Goal: Task Accomplishment & Management: Complete application form

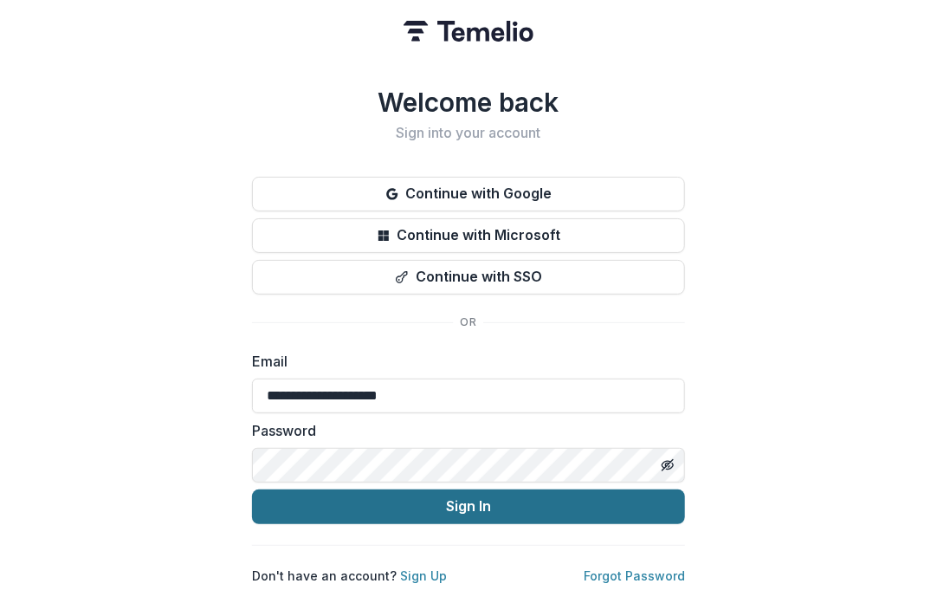
click at [387, 499] on button "Sign In" at bounding box center [468, 506] width 433 height 35
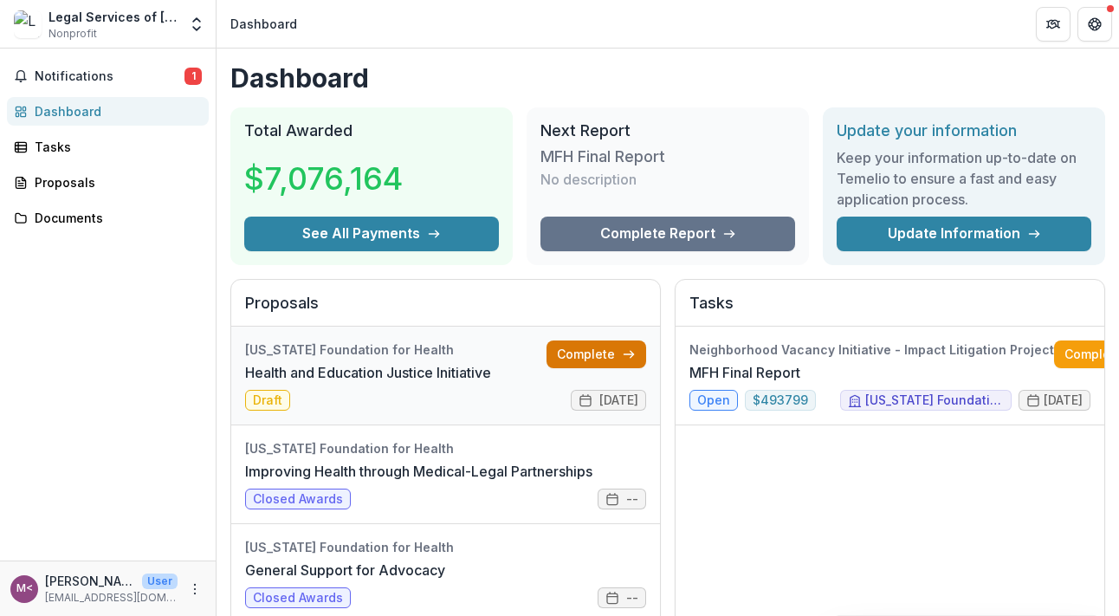
click at [573, 352] on link "Complete" at bounding box center [596, 354] width 100 height 28
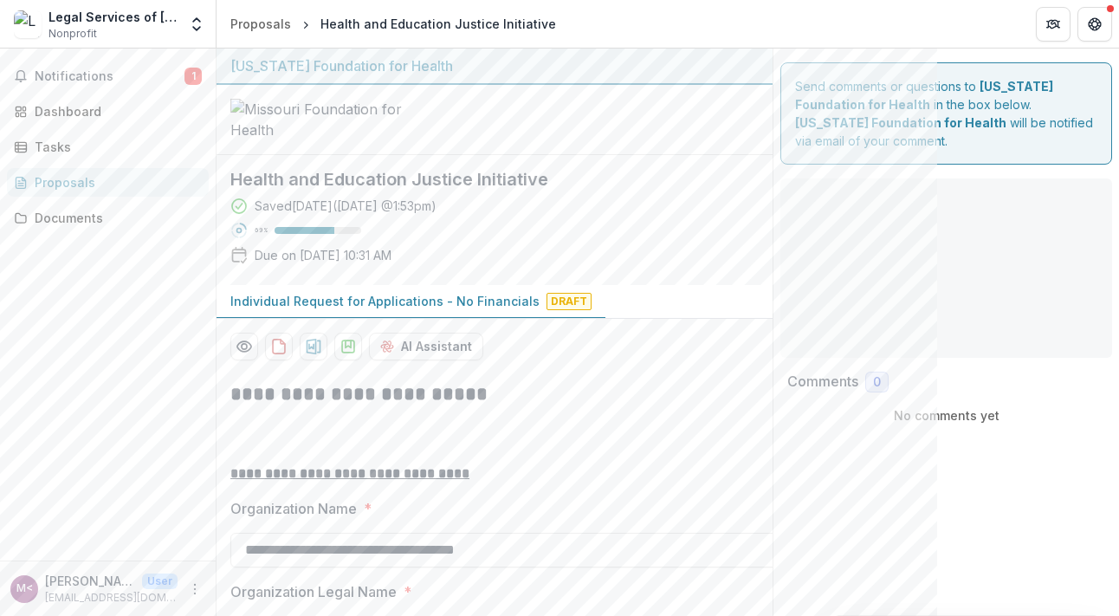
type input "**********"
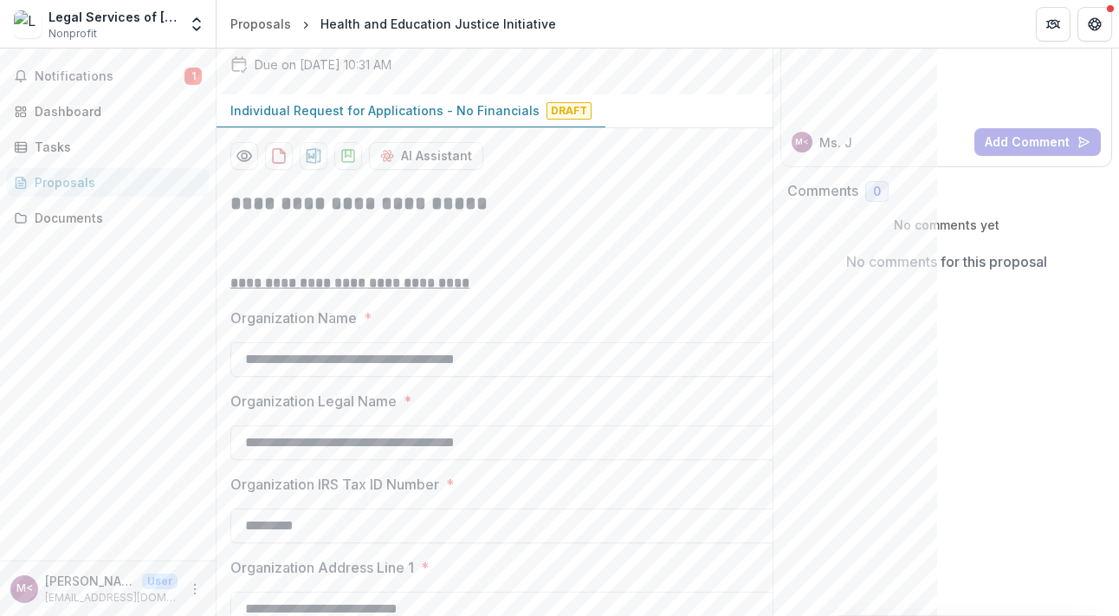
scroll to position [201, 0]
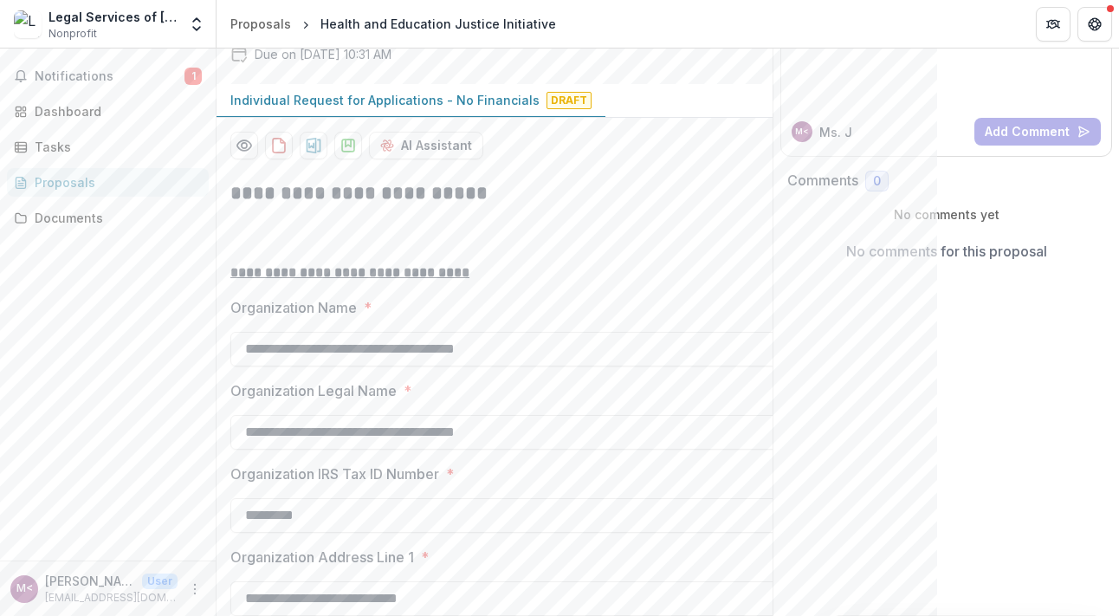
click at [383, 109] on p "Individual Request for Applications - No Financials" at bounding box center [384, 100] width 309 height 18
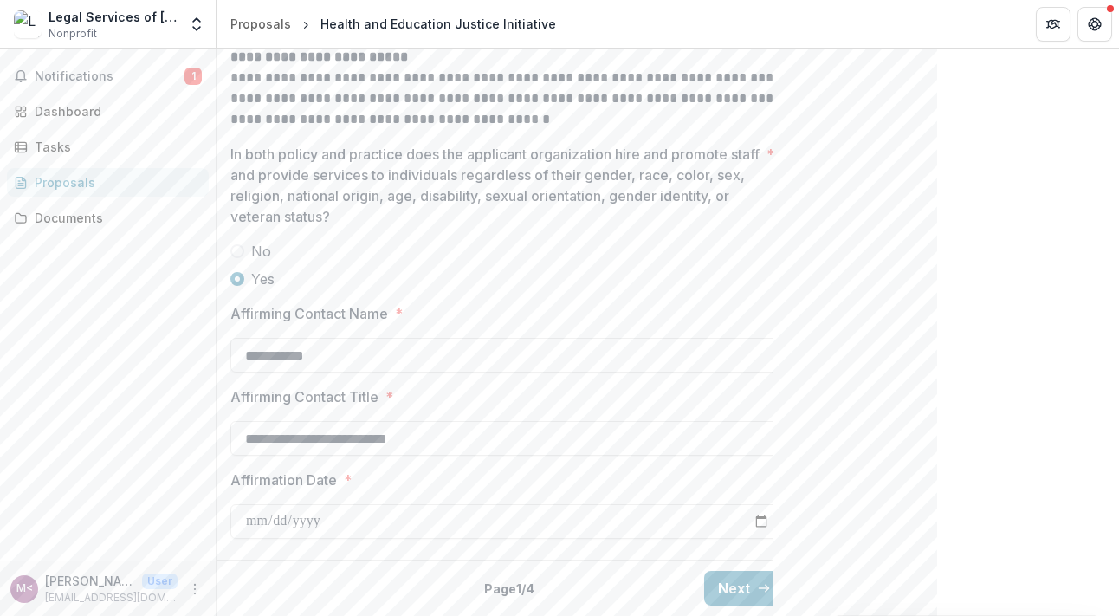
scroll to position [3603, 0]
click at [727, 575] on button "Next" at bounding box center [744, 588] width 81 height 35
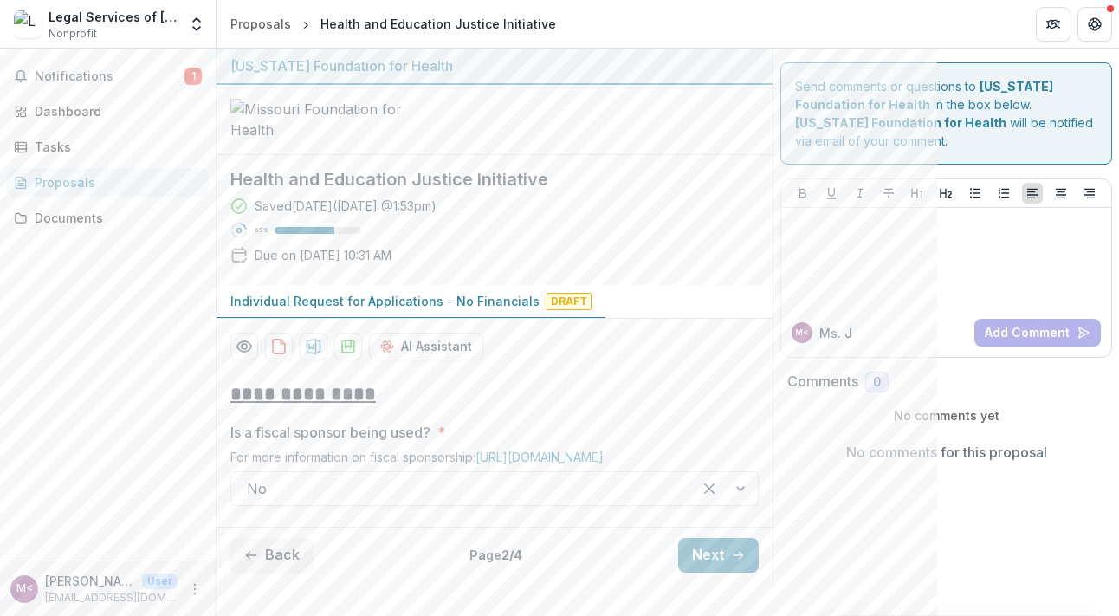
scroll to position [126, 0]
click at [743, 572] on button "Next" at bounding box center [718, 555] width 81 height 35
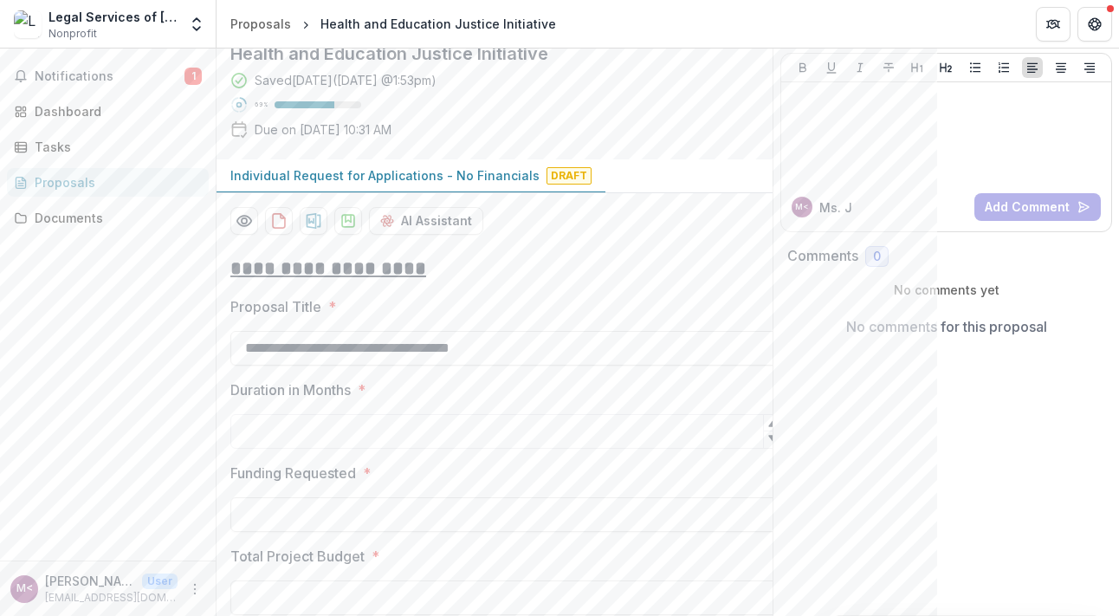
click at [816, 432] on div "Send comments or questions to [US_STATE] Foundation for Health in the box below…" at bounding box center [946, 607] width 346 height 1368
click at [367, 449] on input "Duration in Months *" at bounding box center [507, 431] width 554 height 35
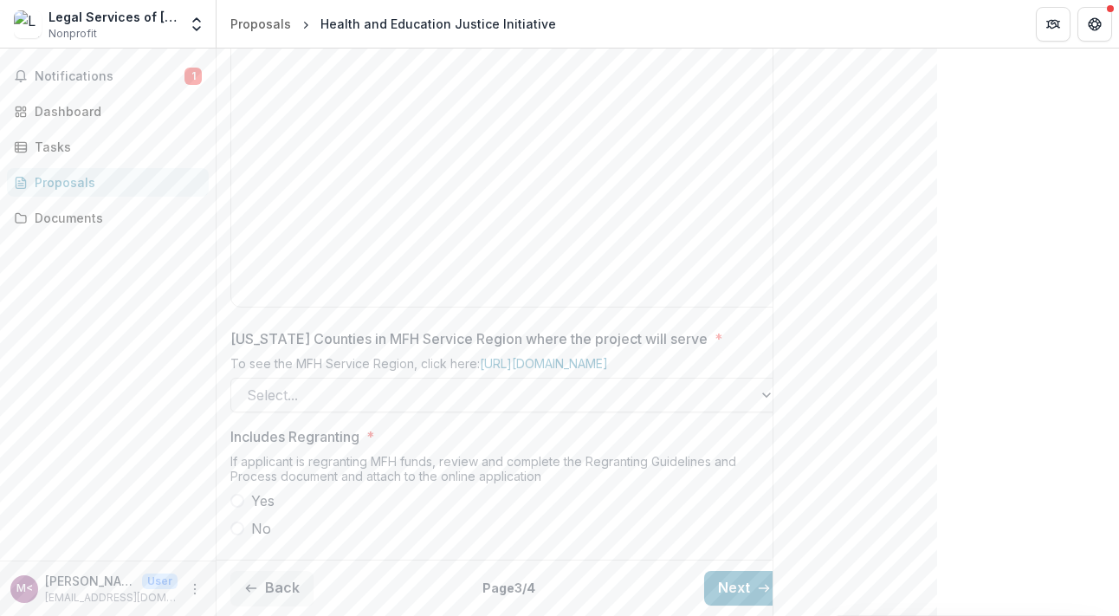
scroll to position [943, 0]
type input "**"
click at [236, 521] on span at bounding box center [237, 528] width 14 height 14
click at [726, 573] on button "Next" at bounding box center [744, 588] width 81 height 35
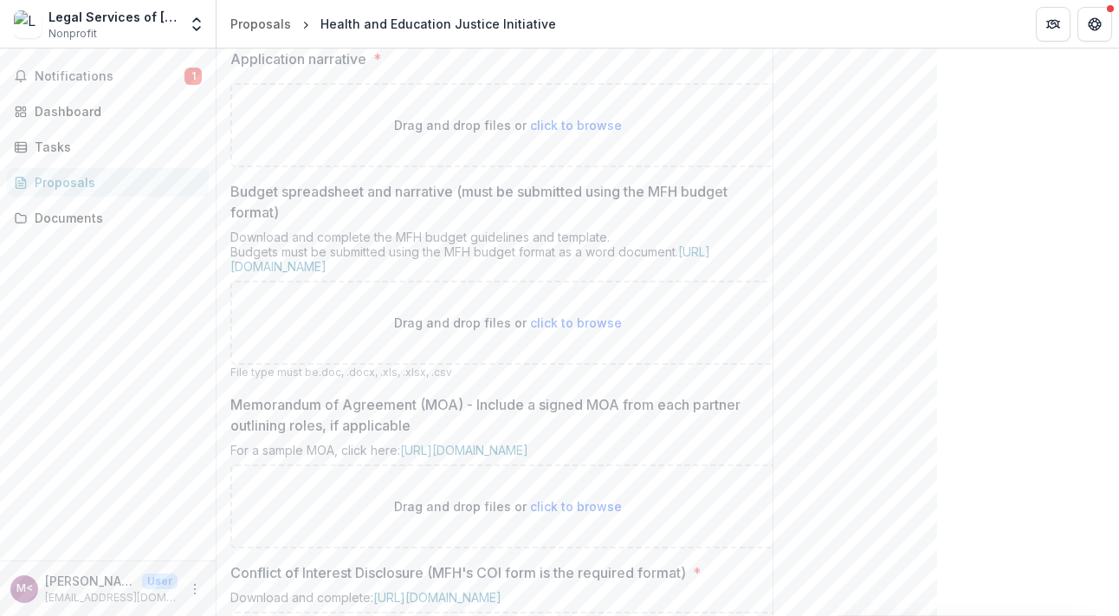
scroll to position [537, 0]
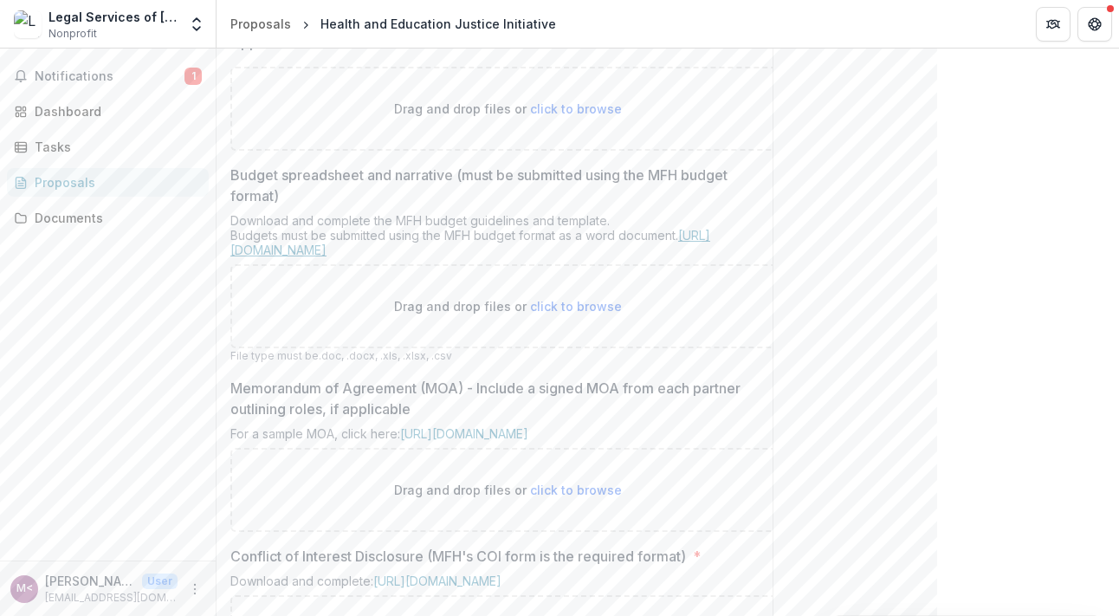
click at [710, 257] on link "[URL][DOMAIN_NAME]" at bounding box center [470, 242] width 480 height 29
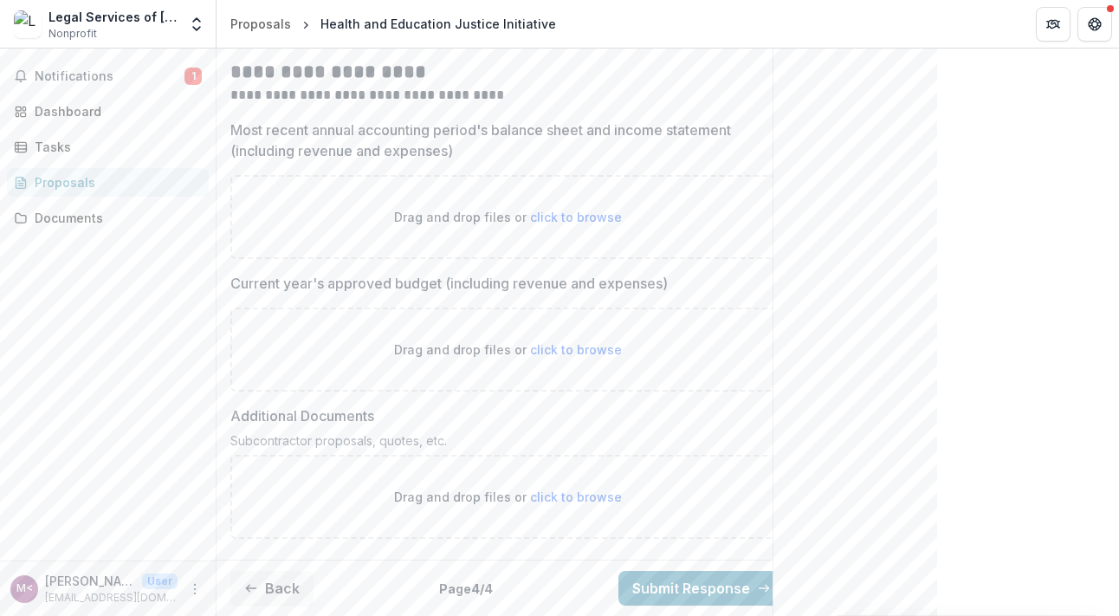
scroll to position [1338, 0]
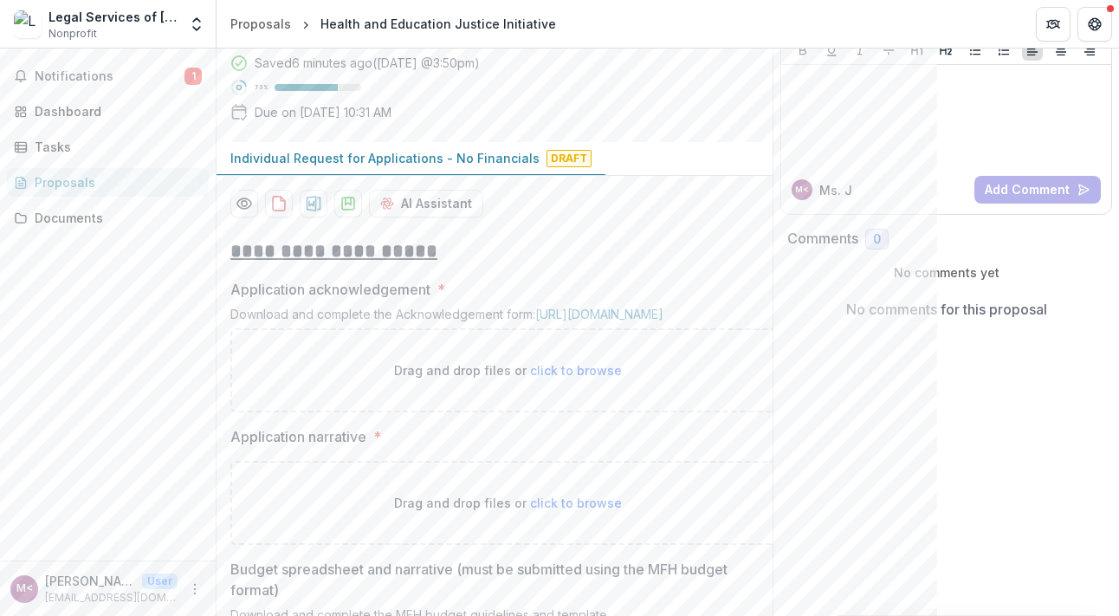
scroll to position [150, 0]
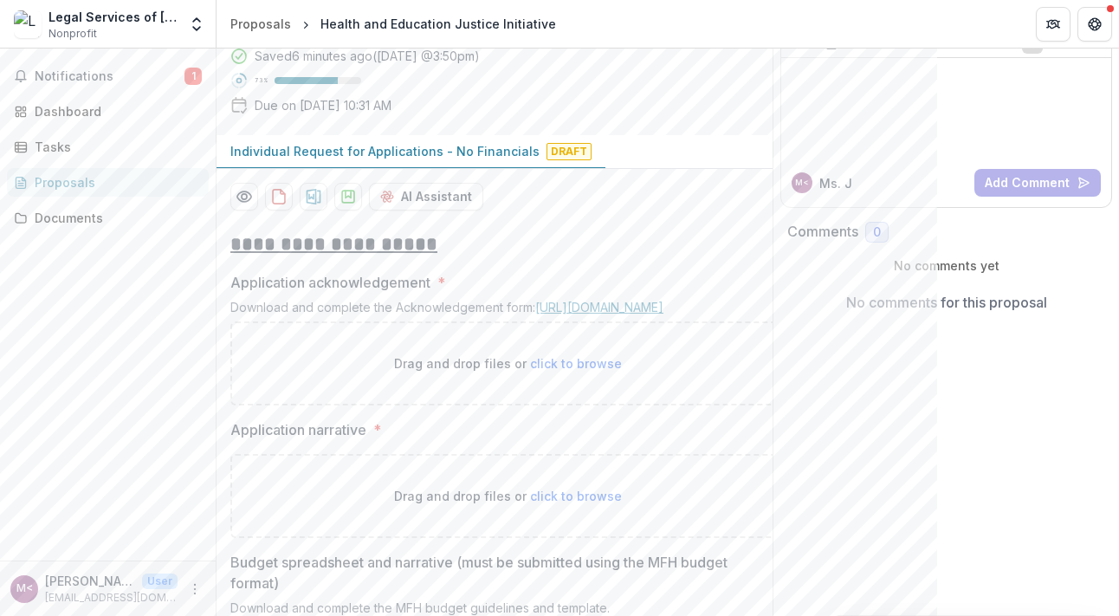
click at [607, 314] on link "[URL][DOMAIN_NAME]" at bounding box center [599, 307] width 128 height 15
drag, startPoint x: 1103, startPoint y: 171, endPoint x: 1113, endPoint y: 206, distance: 37.0
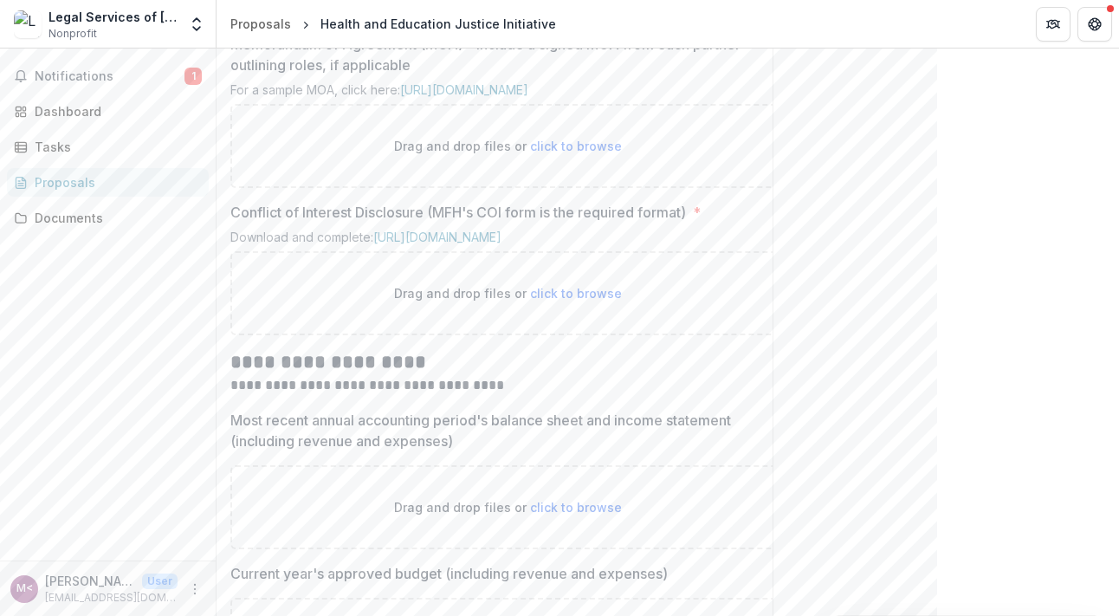
scroll to position [886, 0]
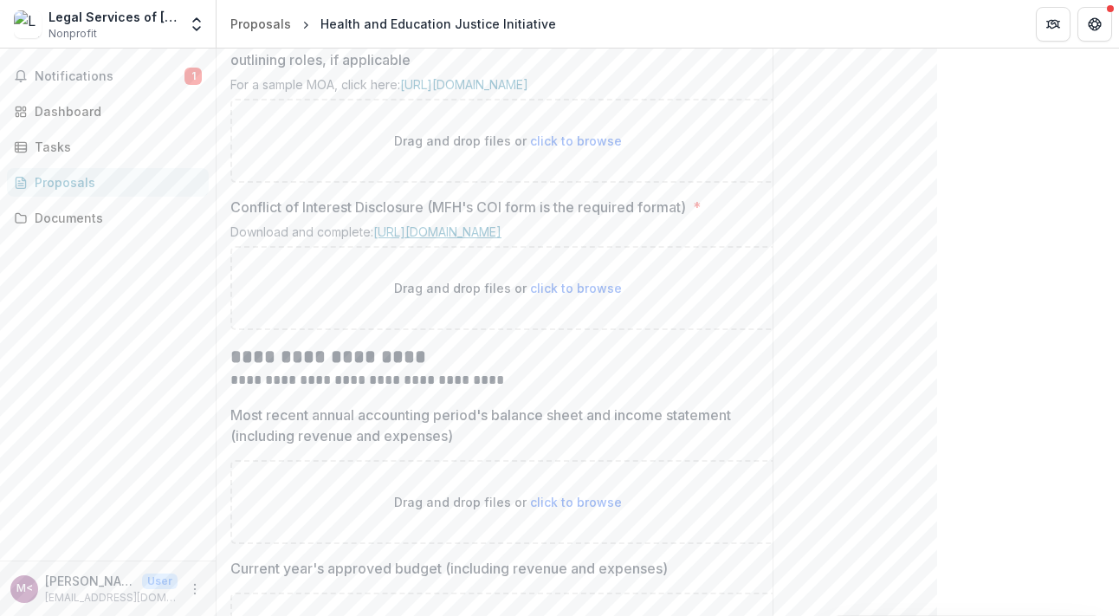
click at [501, 239] on link "[URL][DOMAIN_NAME]" at bounding box center [437, 231] width 128 height 15
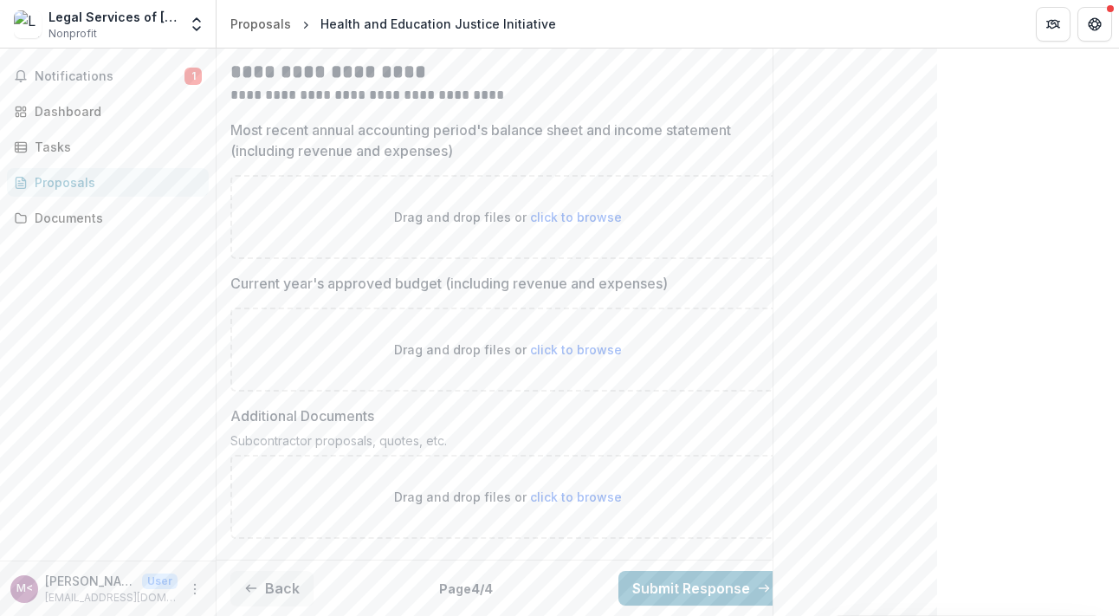
scroll to position [1199, 0]
click at [581, 224] on span "click to browse" at bounding box center [576, 217] width 92 height 15
type input "**********"
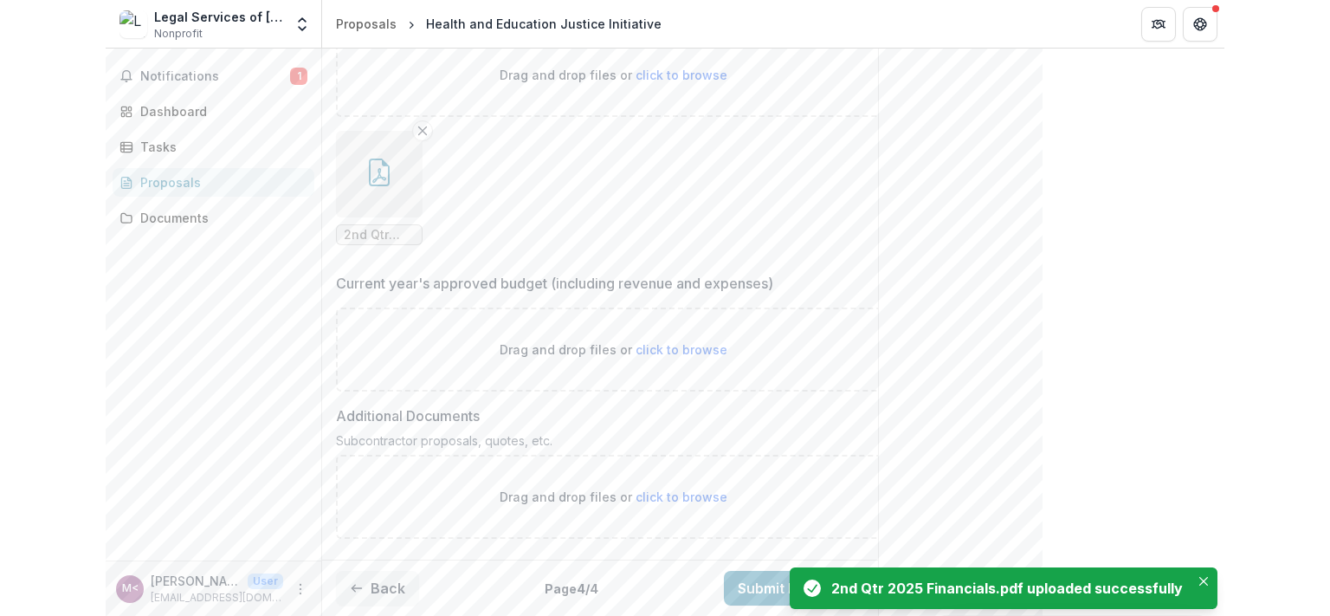
scroll to position [1480, 0]
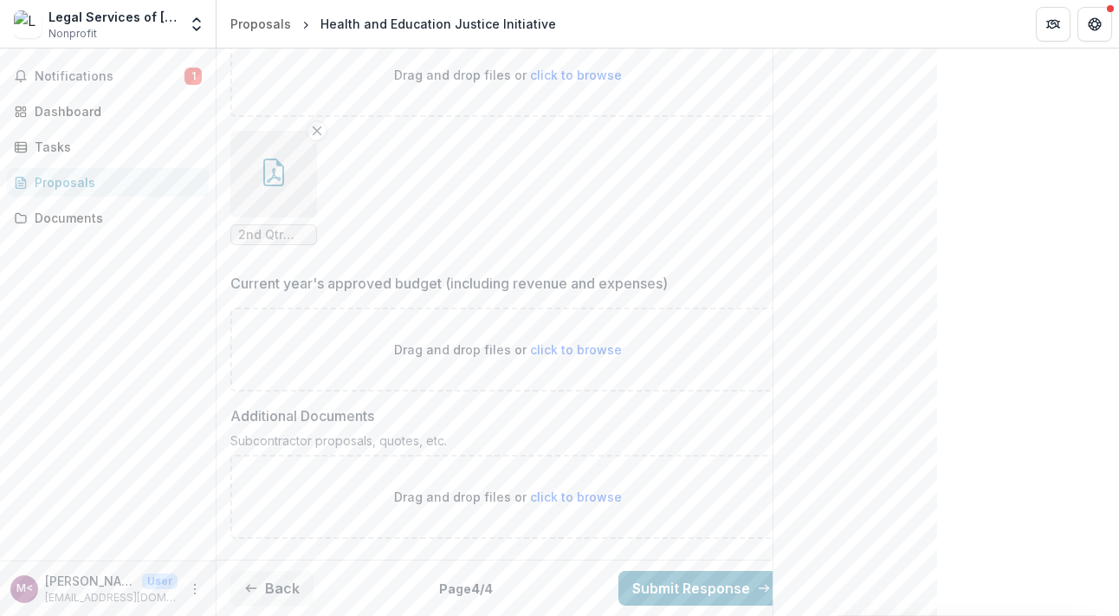
click at [542, 342] on span "click to browse" at bounding box center [576, 349] width 92 height 15
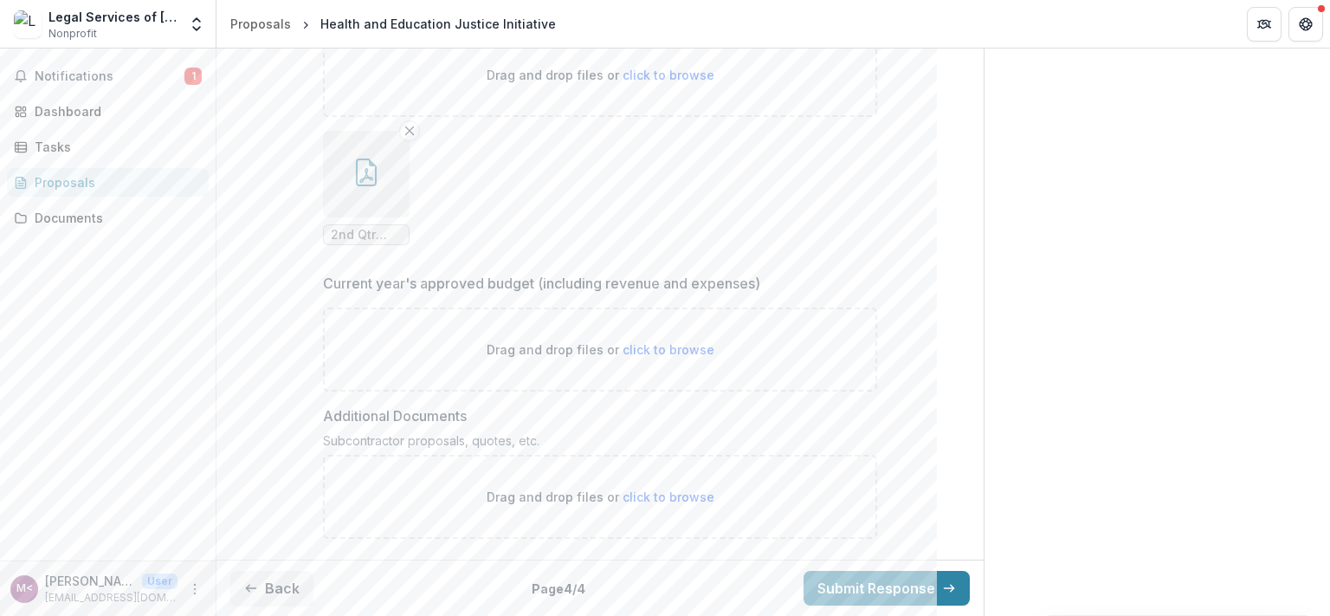
scroll to position [1465, 0]
click at [275, 587] on button "Back" at bounding box center [271, 588] width 83 height 35
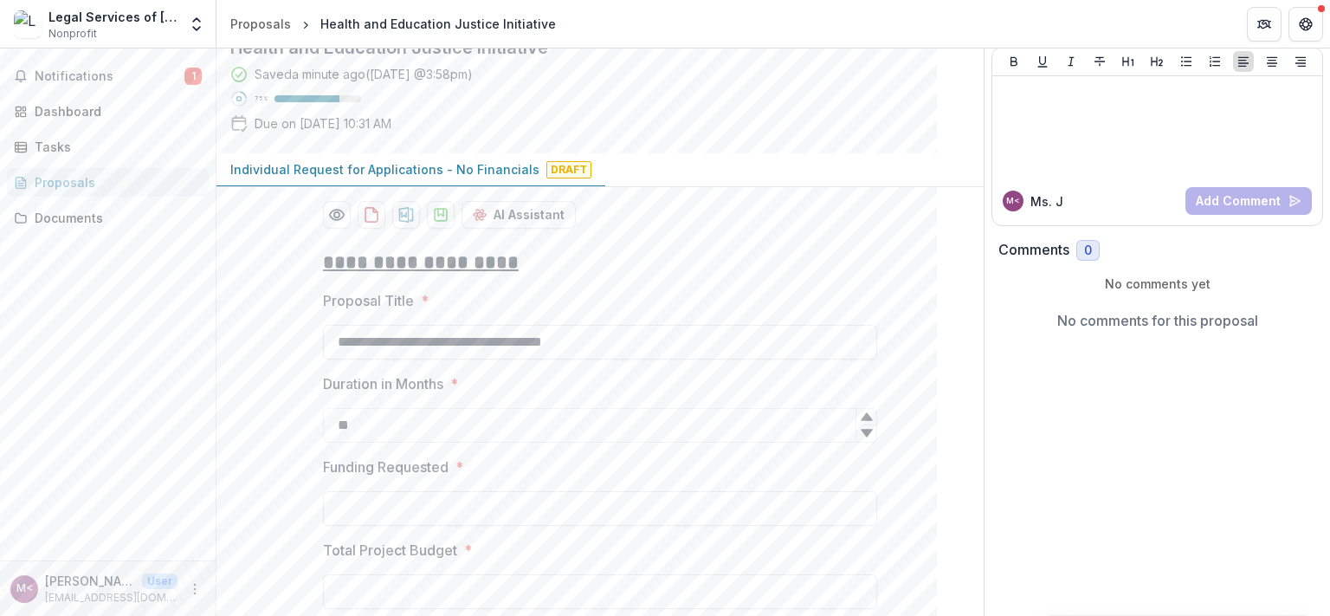
scroll to position [0, 0]
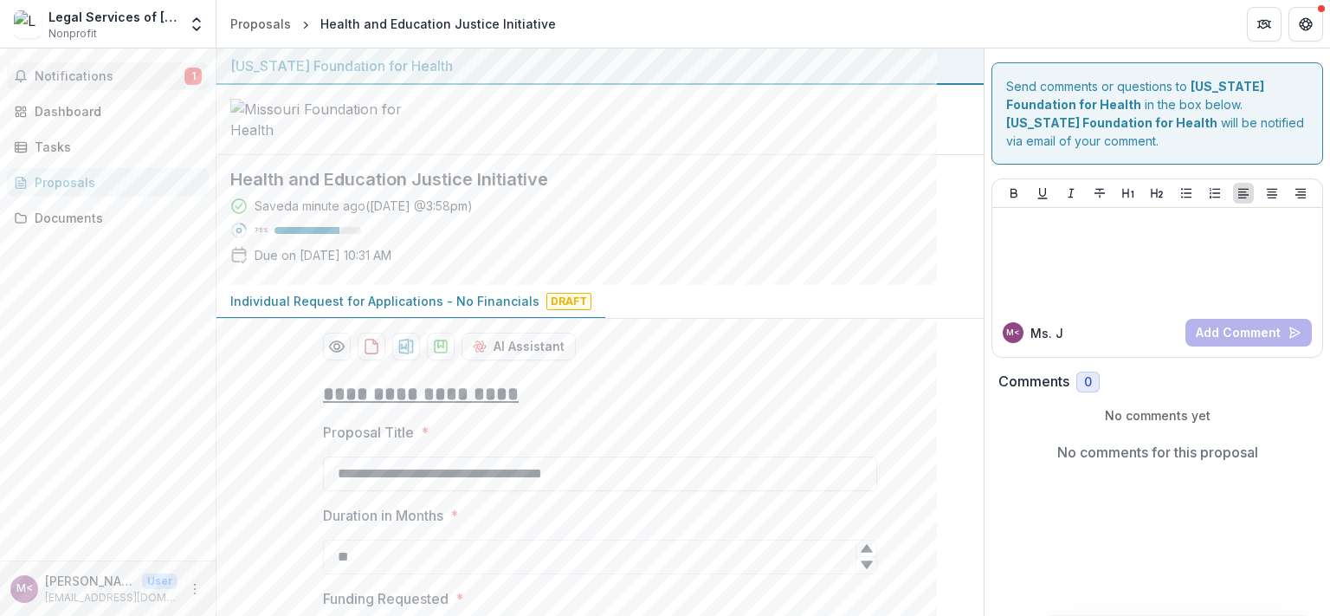
click at [116, 77] on span "Notifications" at bounding box center [110, 76] width 150 height 15
click at [88, 347] on div "Notifications 1 Unread 1 Archived M< [PERSON_NAME] <[EMAIL_ADDRESS][DOMAIN_NAME…" at bounding box center [108, 304] width 216 height 512
click at [936, 23] on icon "Get Help" at bounding box center [1306, 24] width 14 height 14
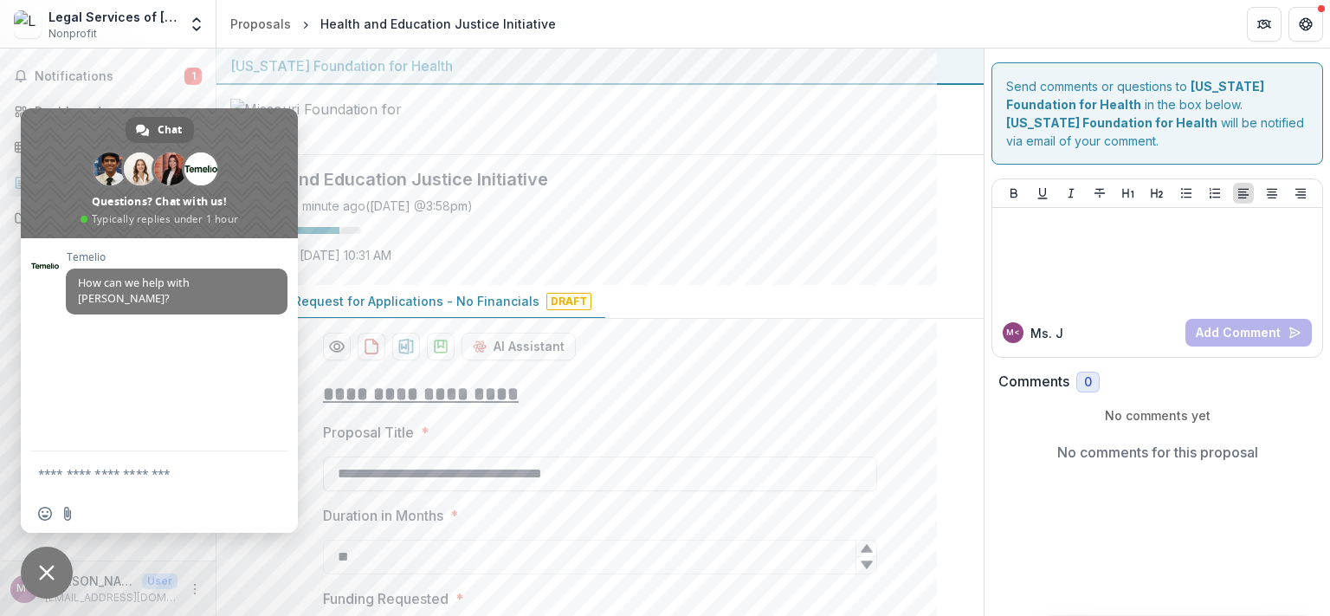
click at [936, 26] on header "Proposals Health and Education Justice Initiative" at bounding box center [774, 24] width 1114 height 48
click at [47, 568] on span "Close chat" at bounding box center [47, 573] width 16 height 16
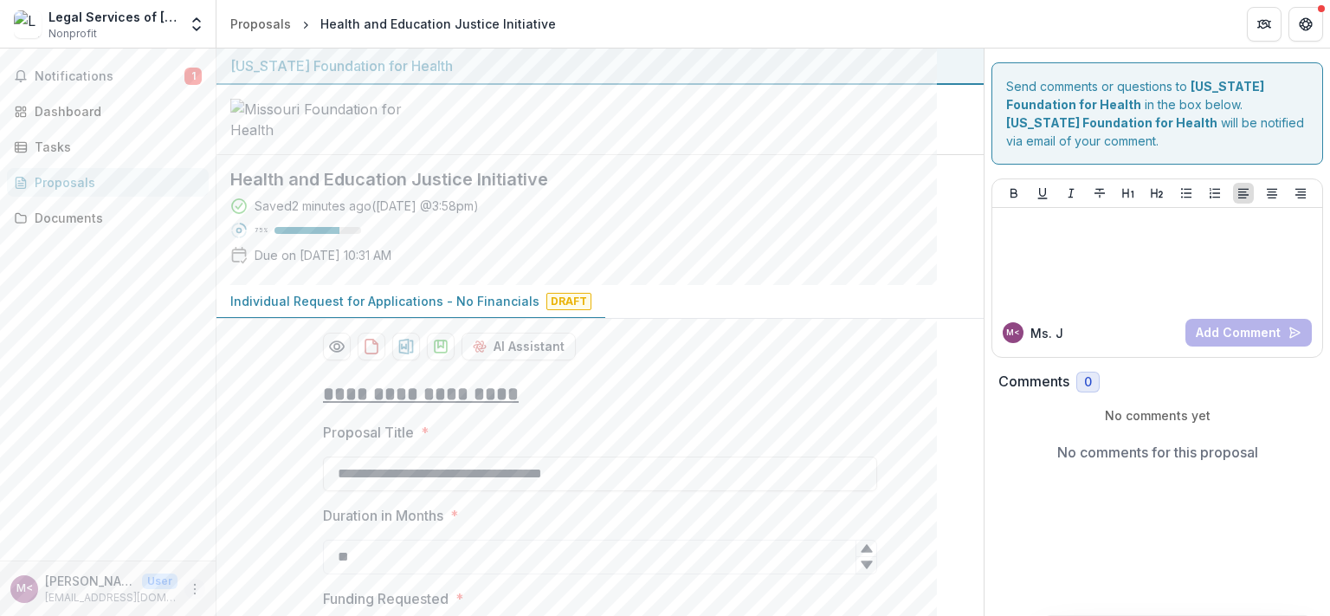
click at [199, 598] on button "More" at bounding box center [194, 589] width 21 height 21
click at [250, 581] on button "Logout" at bounding box center [309, 580] width 185 height 29
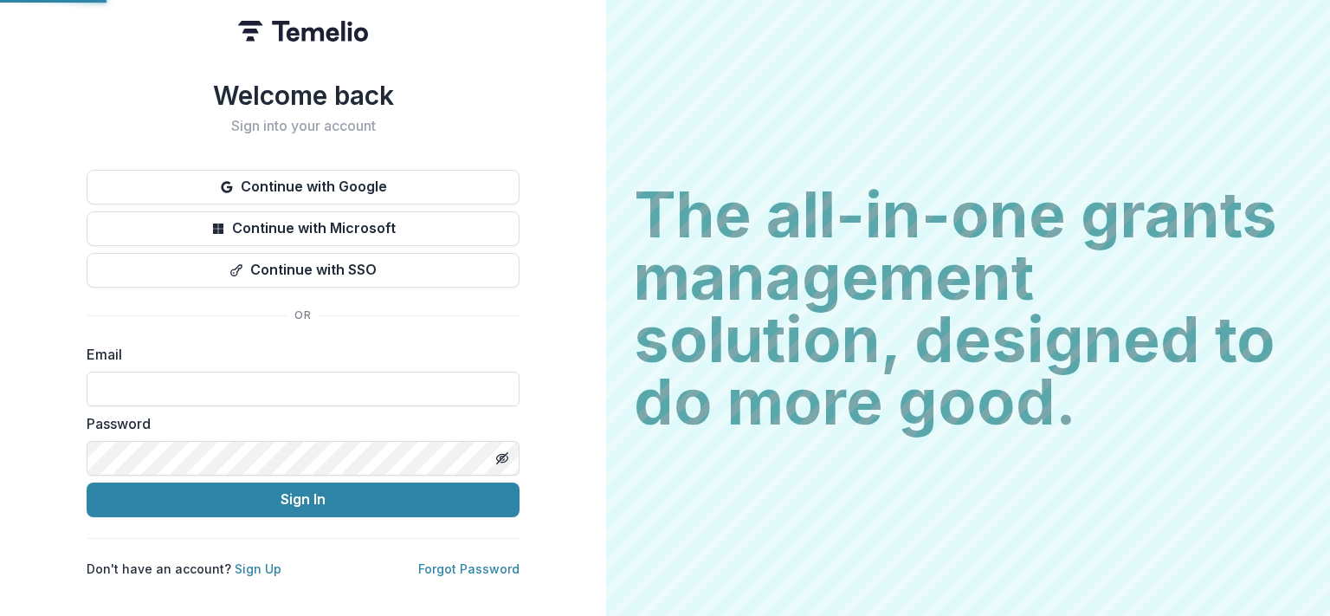
type input "**********"
